Goal: Transaction & Acquisition: Purchase product/service

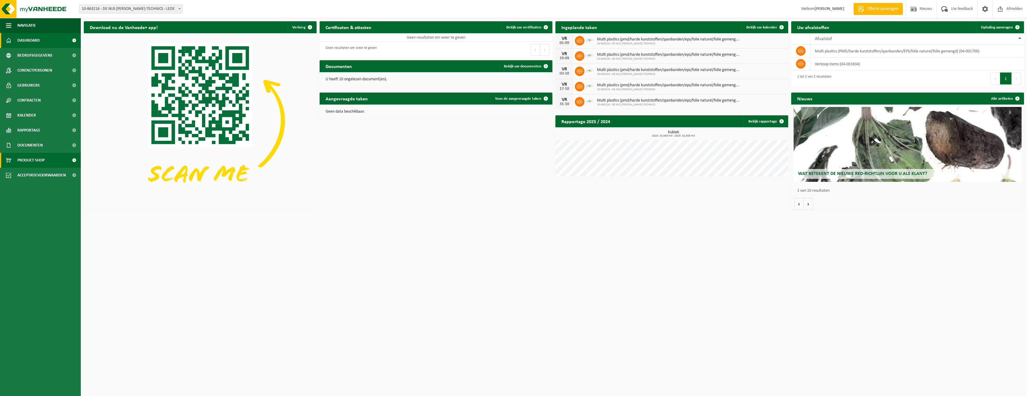
click at [32, 159] on span "Product Shop" at bounding box center [30, 160] width 27 height 15
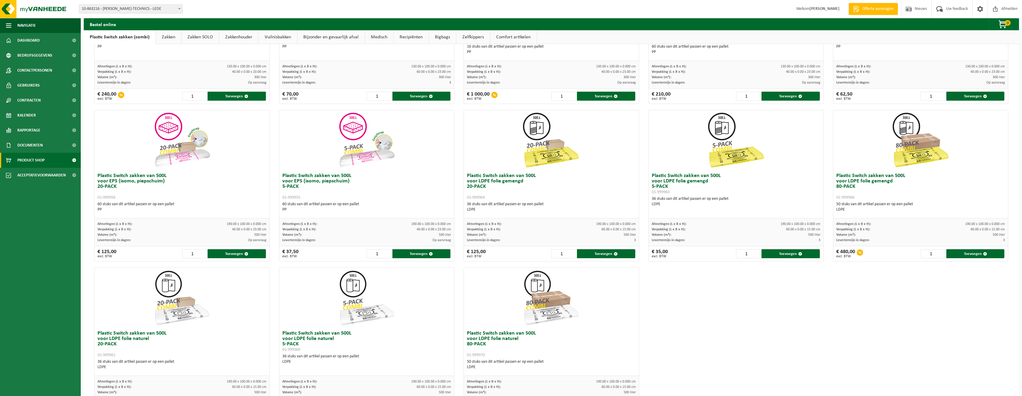
scroll to position [166, 0]
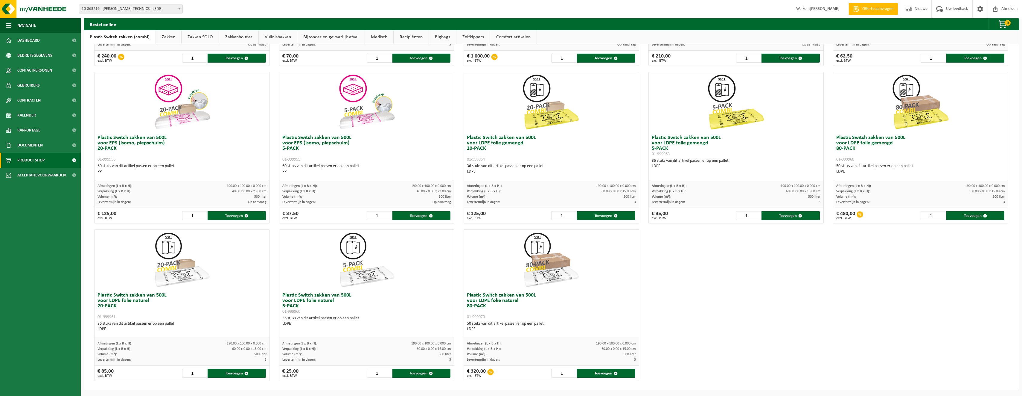
click at [166, 35] on link "Zakken" at bounding box center [168, 37] width 25 height 14
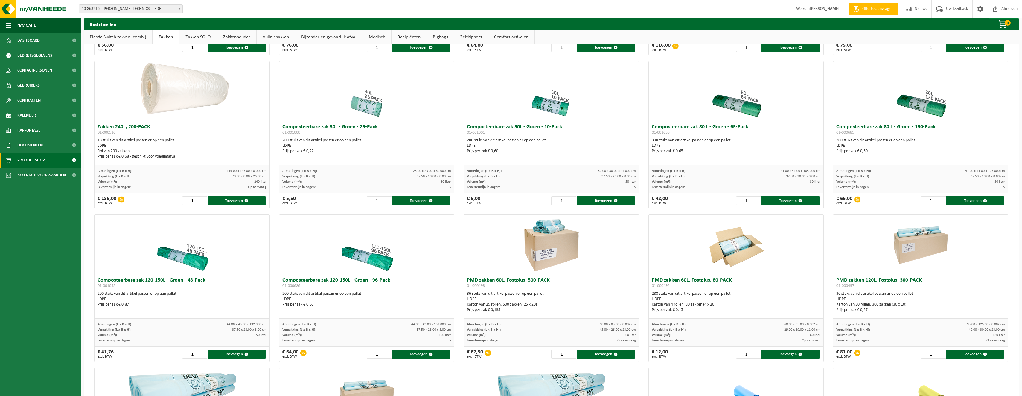
click at [126, 35] on link "Plastic Switch zakken (combi)" at bounding box center [118, 37] width 69 height 14
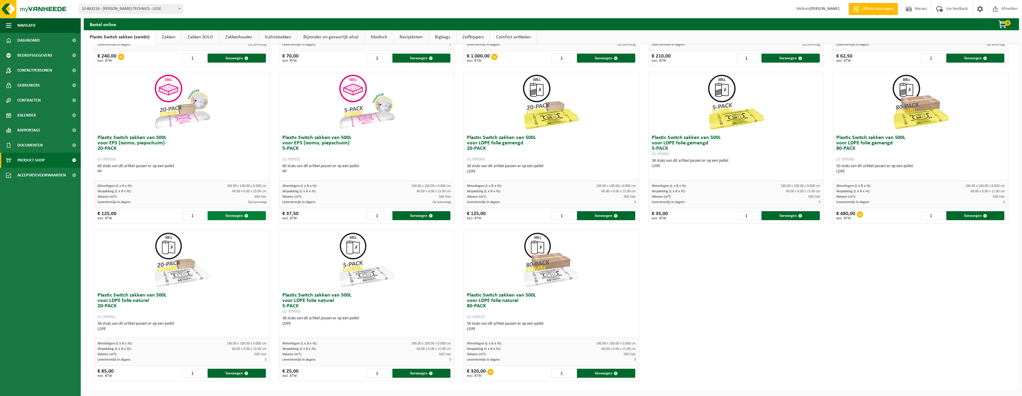
click at [235, 217] on button "Toevoegen" at bounding box center [237, 215] width 58 height 9
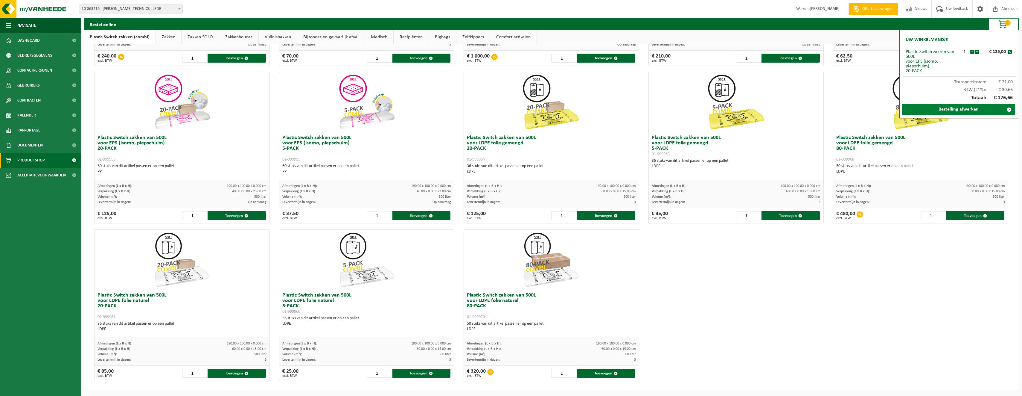
click at [964, 109] on link "Bestelling afwerken" at bounding box center [958, 109] width 113 height 11
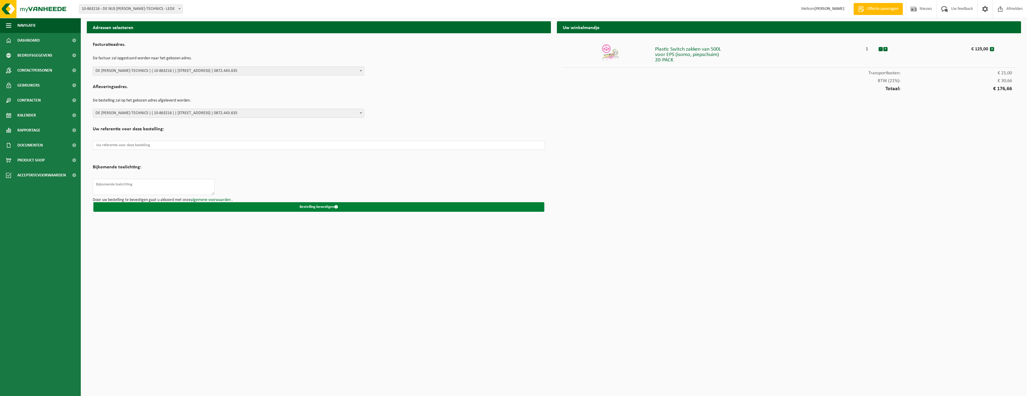
click at [311, 207] on button "Bestelling bevestigen" at bounding box center [318, 207] width 451 height 10
